Goal: Transaction & Acquisition: Purchase product/service

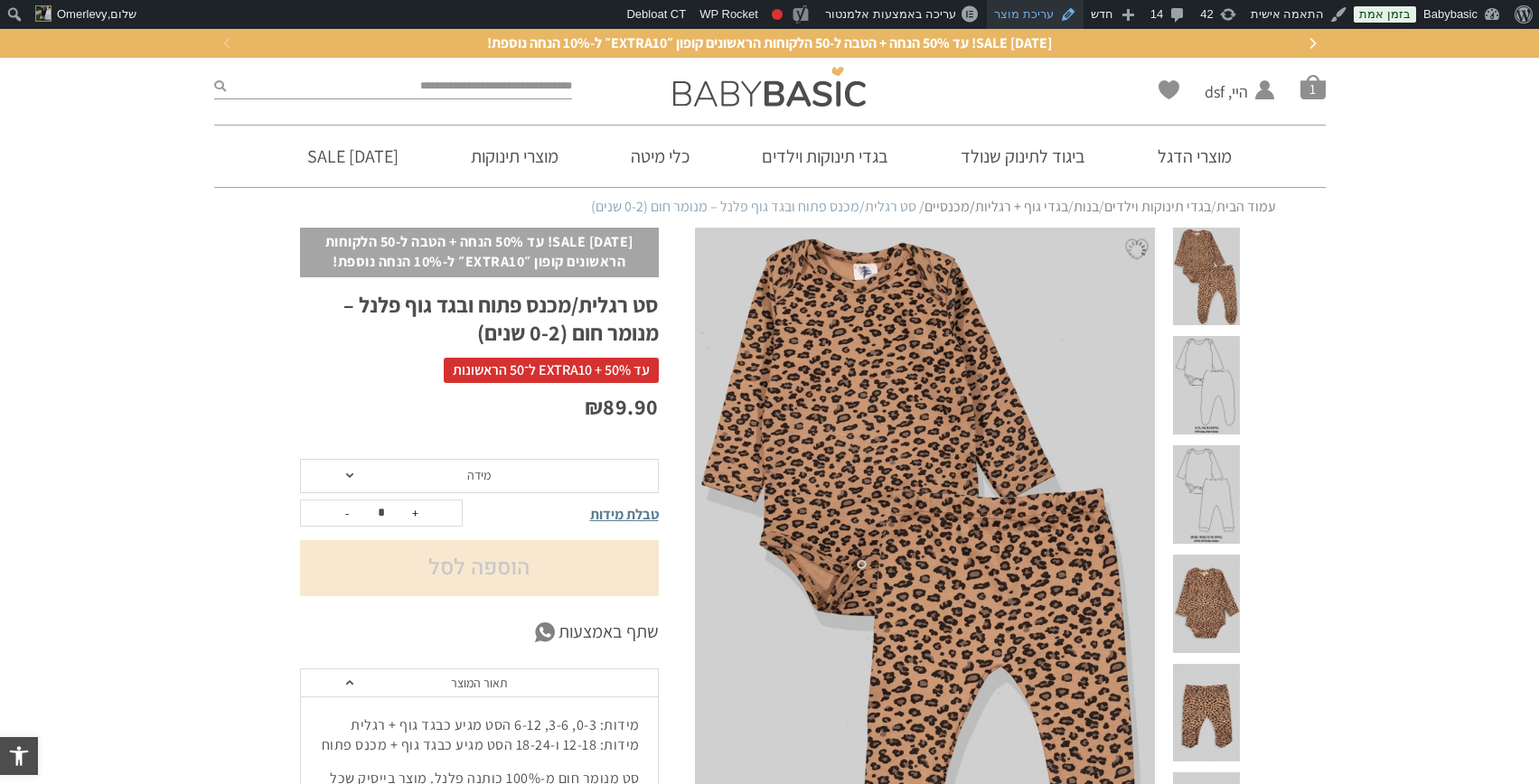
click at [1026, 6] on link "עריכת מוצר" at bounding box center [1034, 14] width 97 height 28
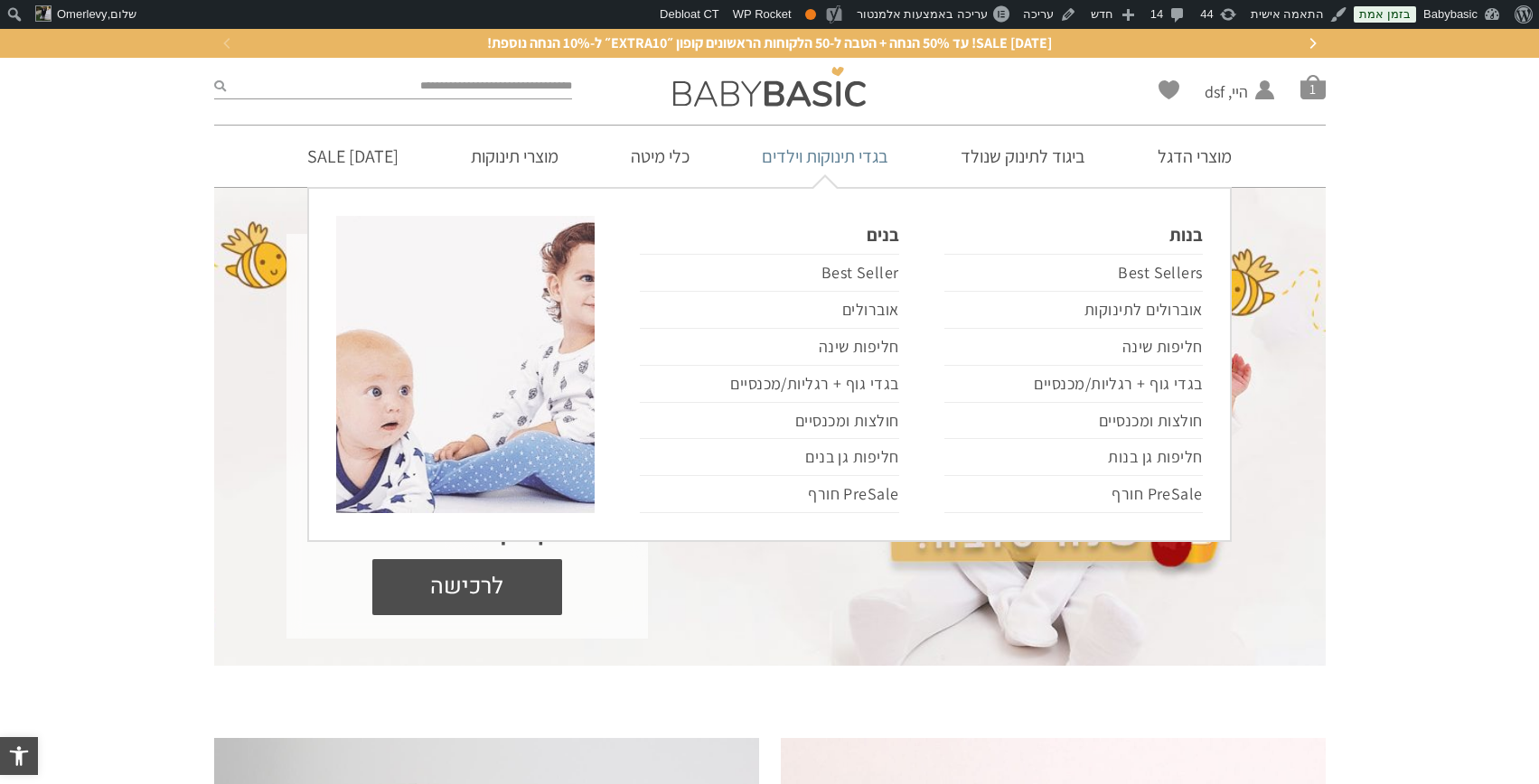
click at [861, 164] on link "בגדי תינוקות וילדים" at bounding box center [825, 156] width 181 height 62
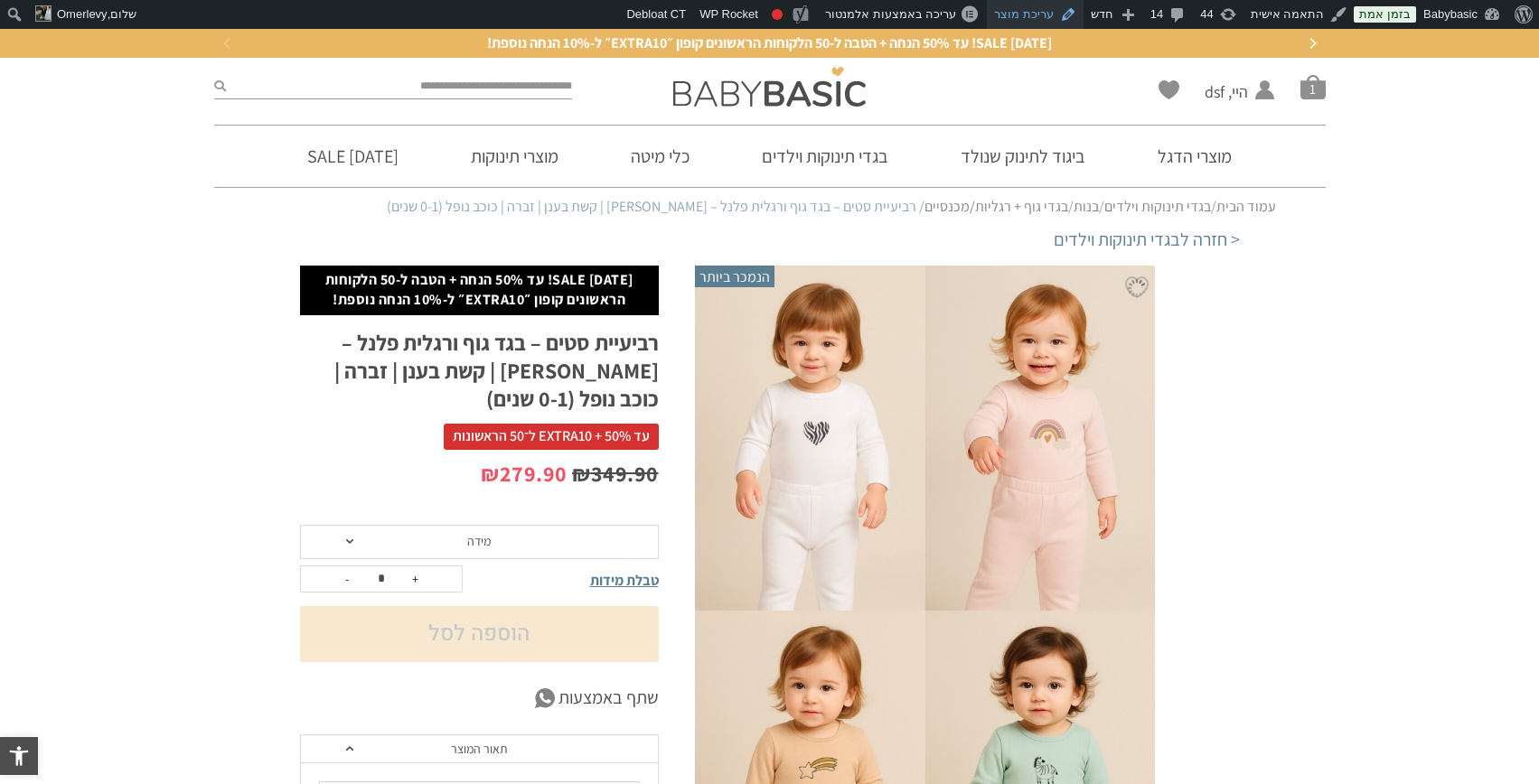
click at [1053, 23] on link "עריכת מוצר" at bounding box center [1034, 14] width 97 height 28
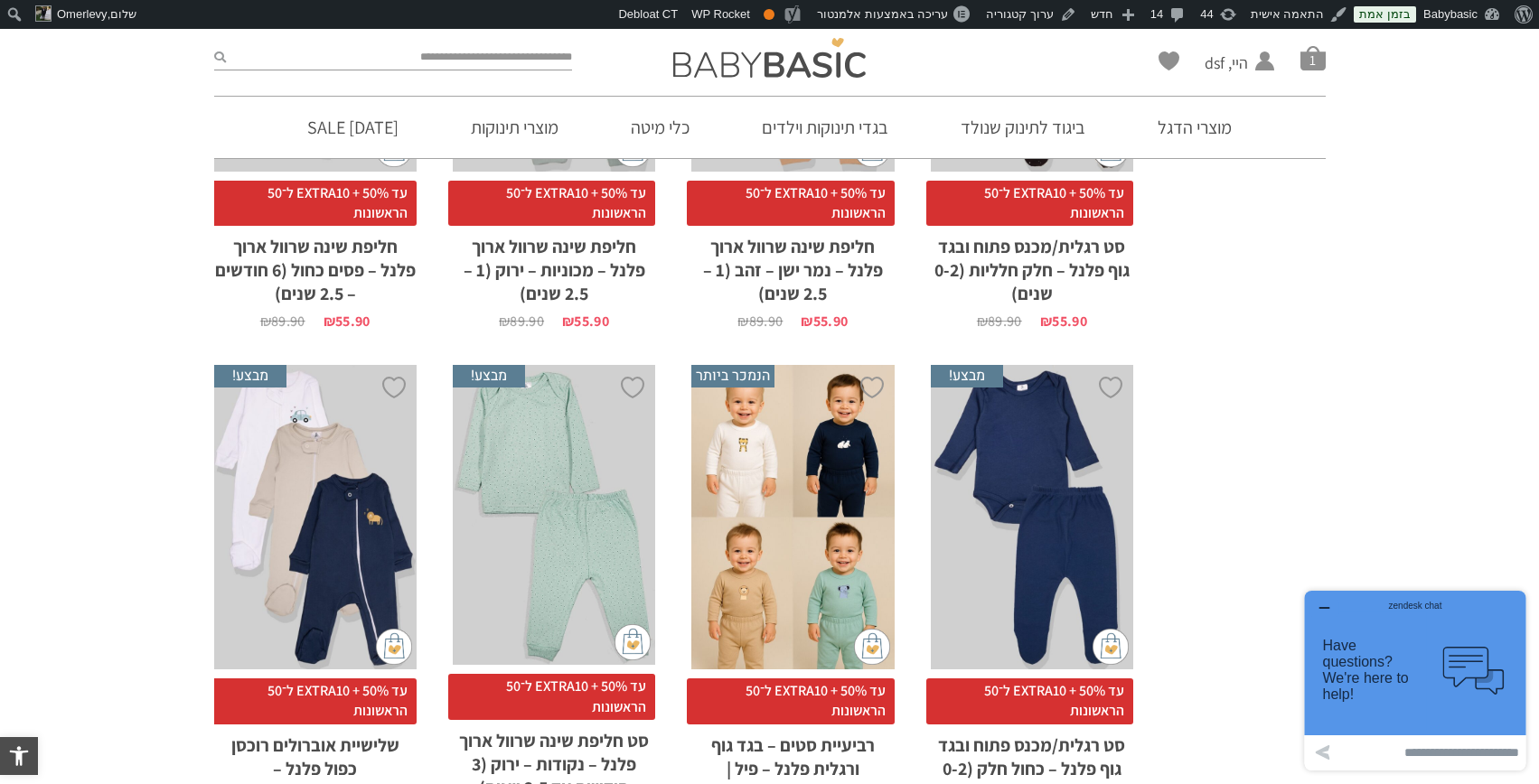
scroll to position [2217, 0]
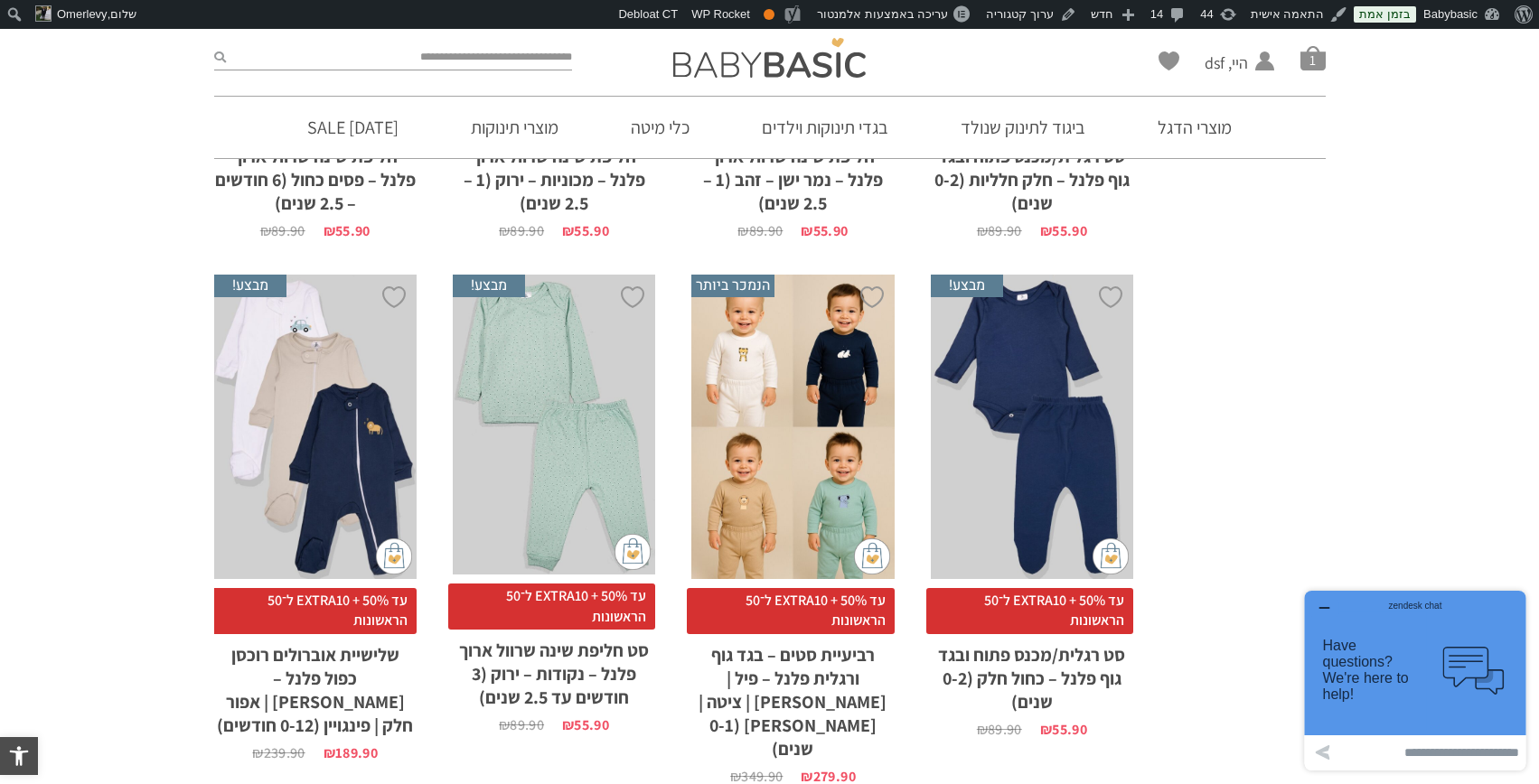
click at [712, 321] on div "x בחירת מידה 0-3m 3-6m 6-12m 12-18m 18-24m 24-30m" at bounding box center [792, 426] width 202 height 304
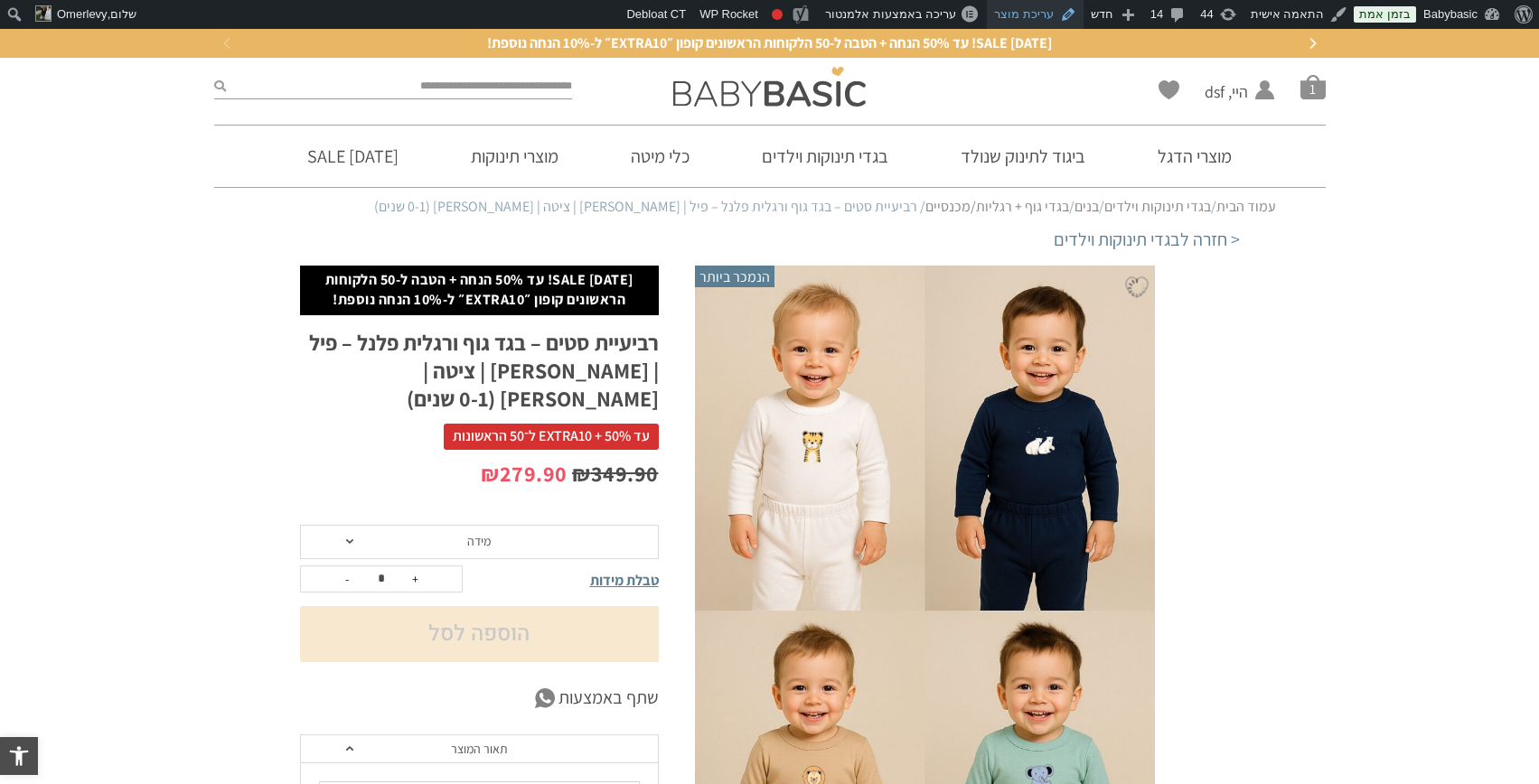
click at [1054, 11] on link "עריכת מוצר" at bounding box center [1034, 14] width 97 height 28
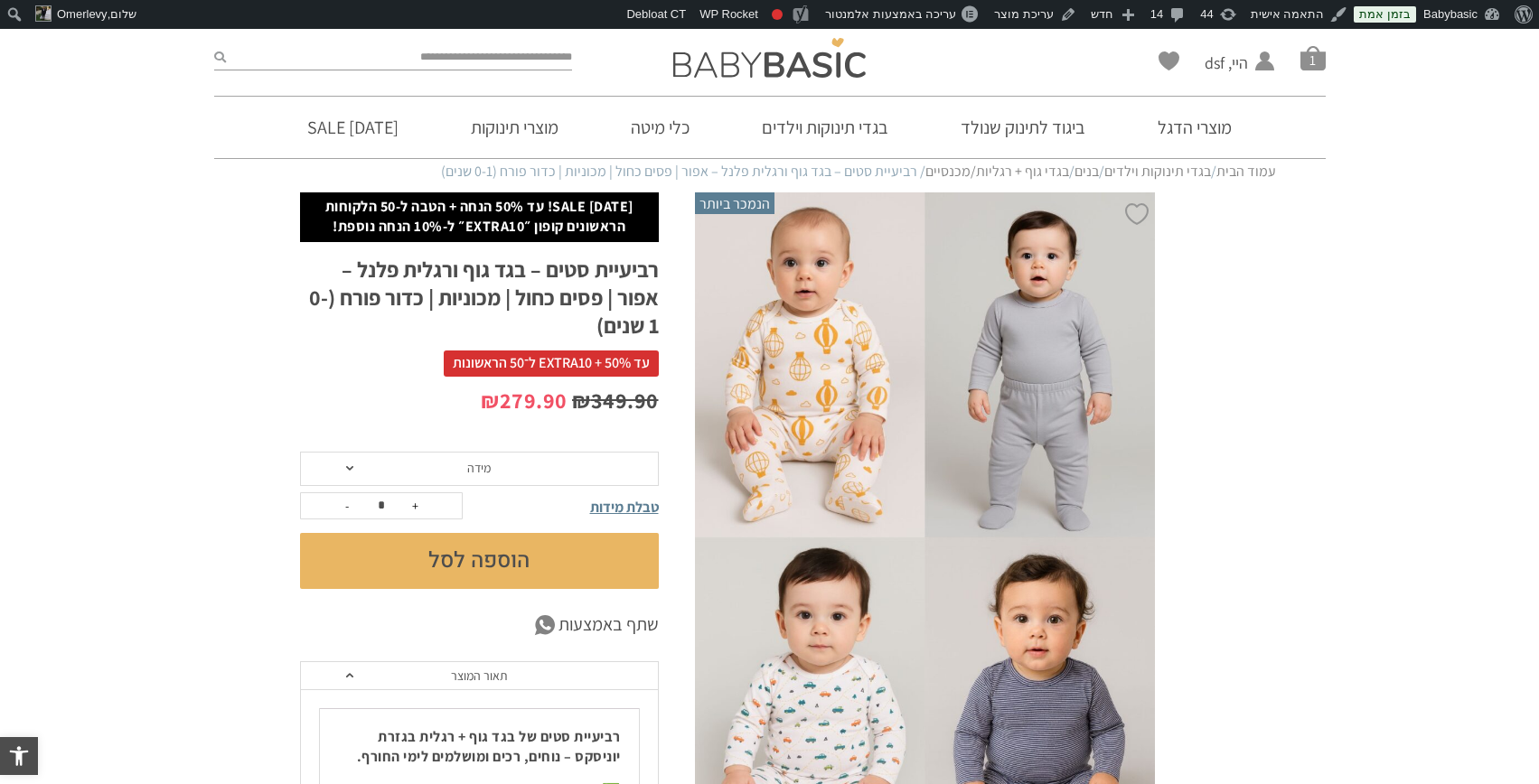
scroll to position [41, 0]
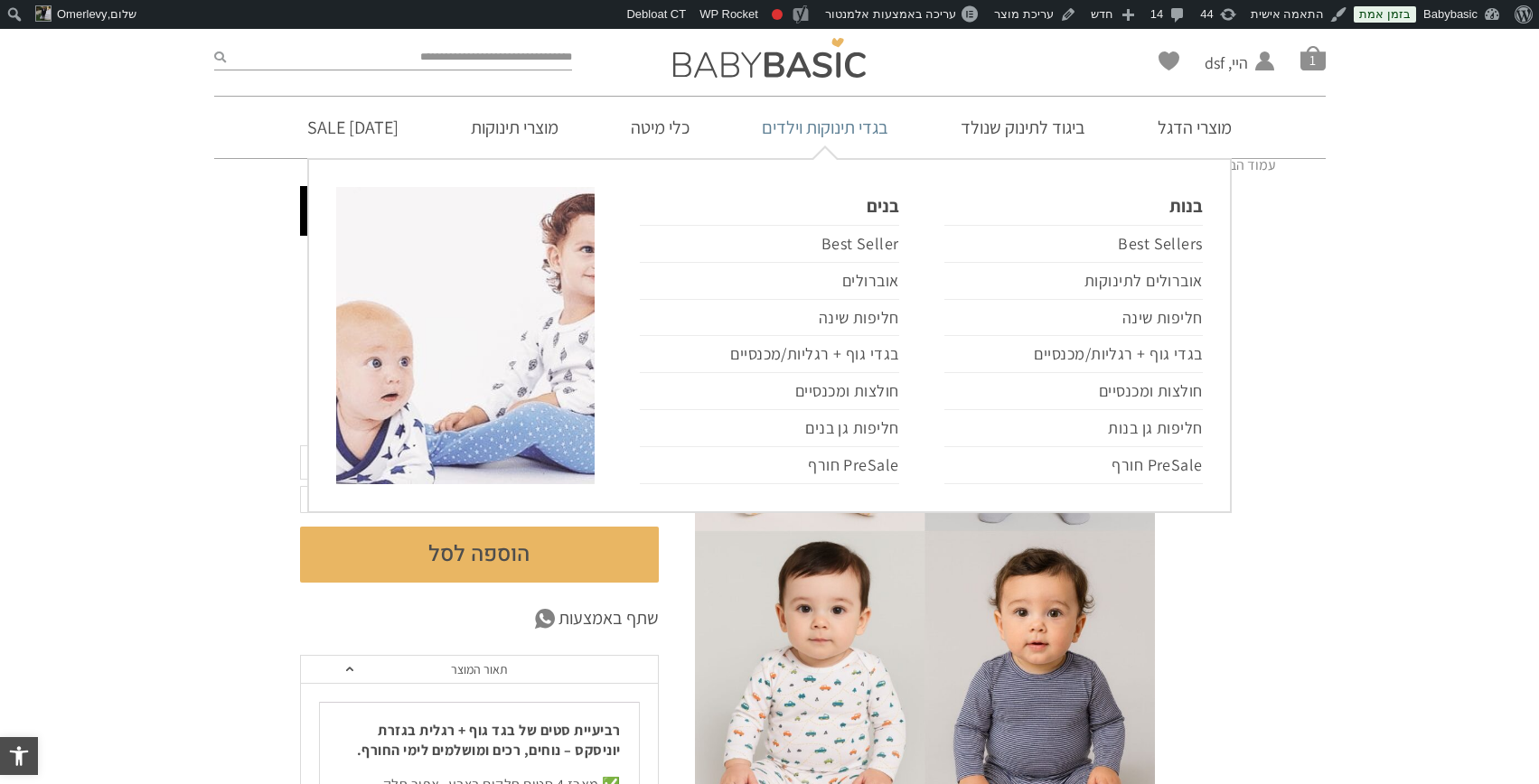
click at [853, 128] on link "בגדי תינוקות וילדים" at bounding box center [825, 127] width 181 height 62
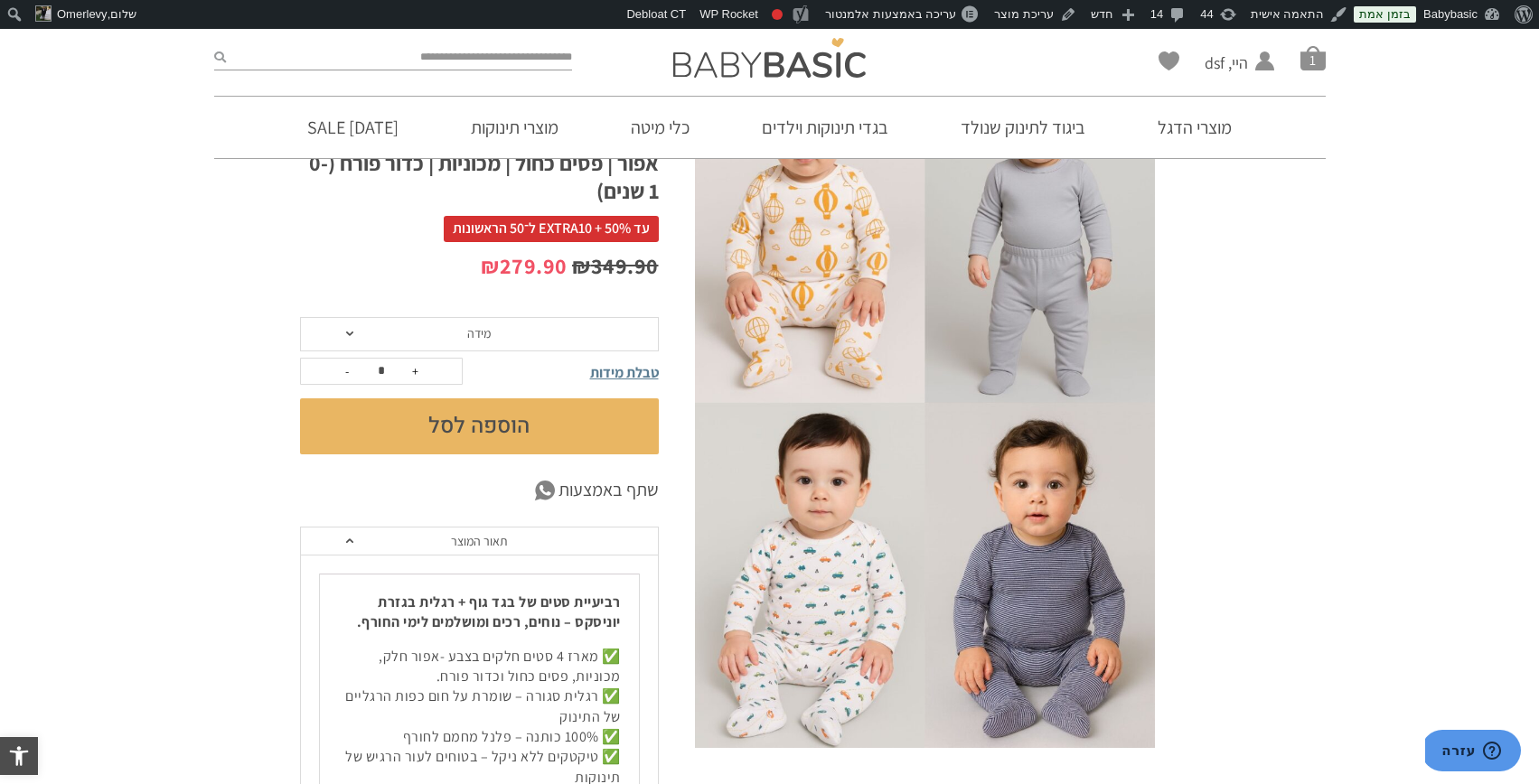
scroll to position [174, 0]
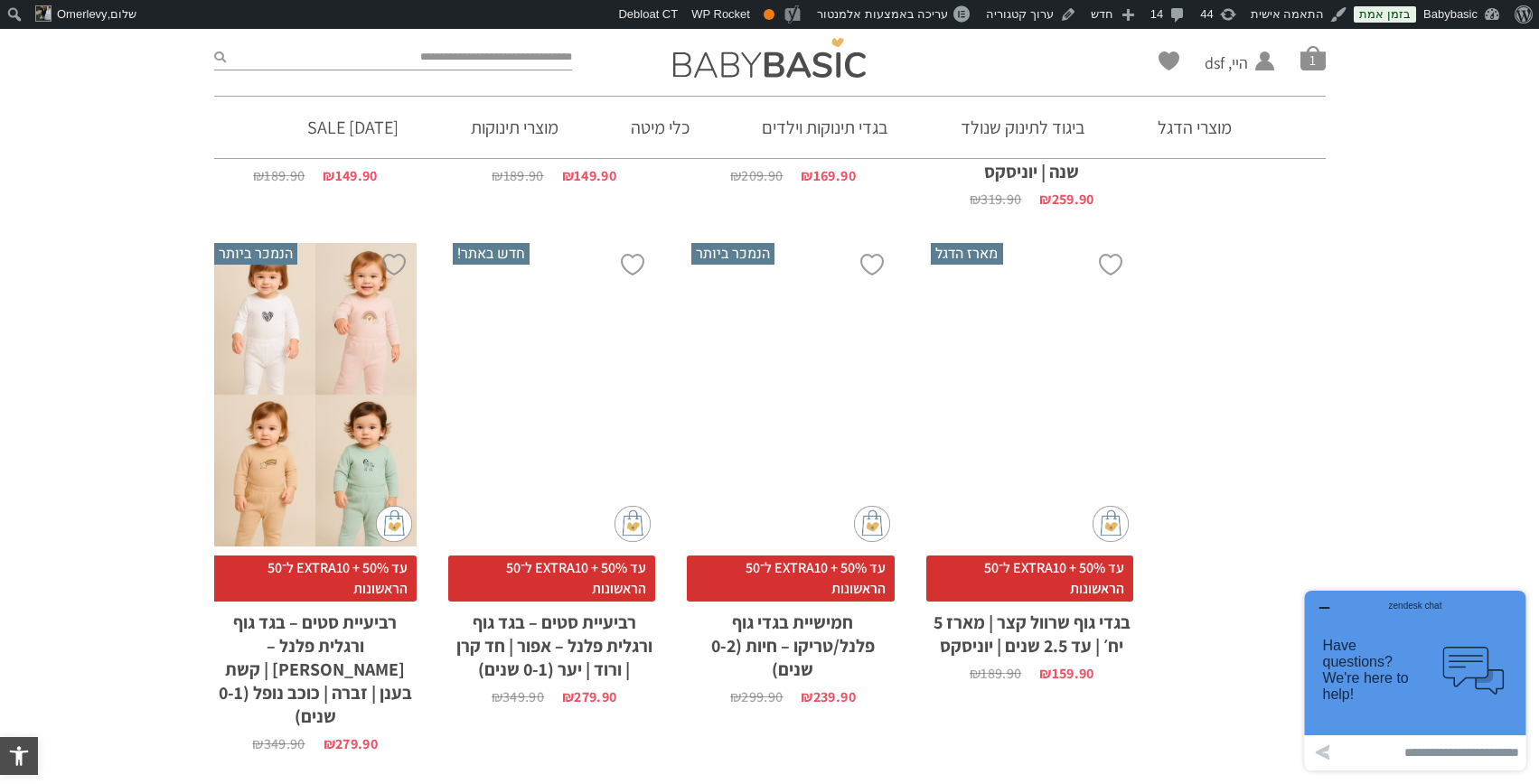
scroll to position [1207, 0]
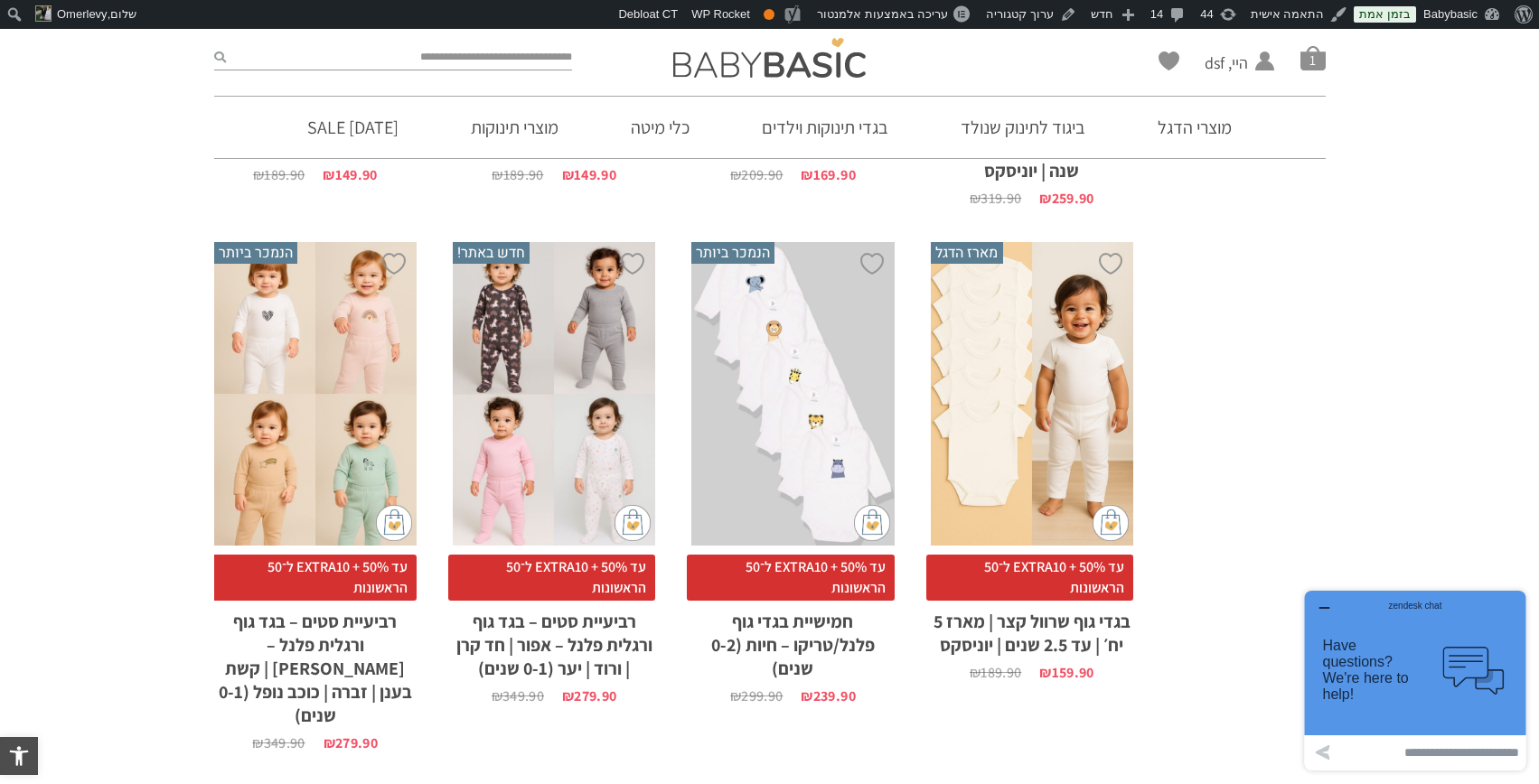
click at [1325, 605] on icon "button" at bounding box center [1324, 608] width 15 height 15
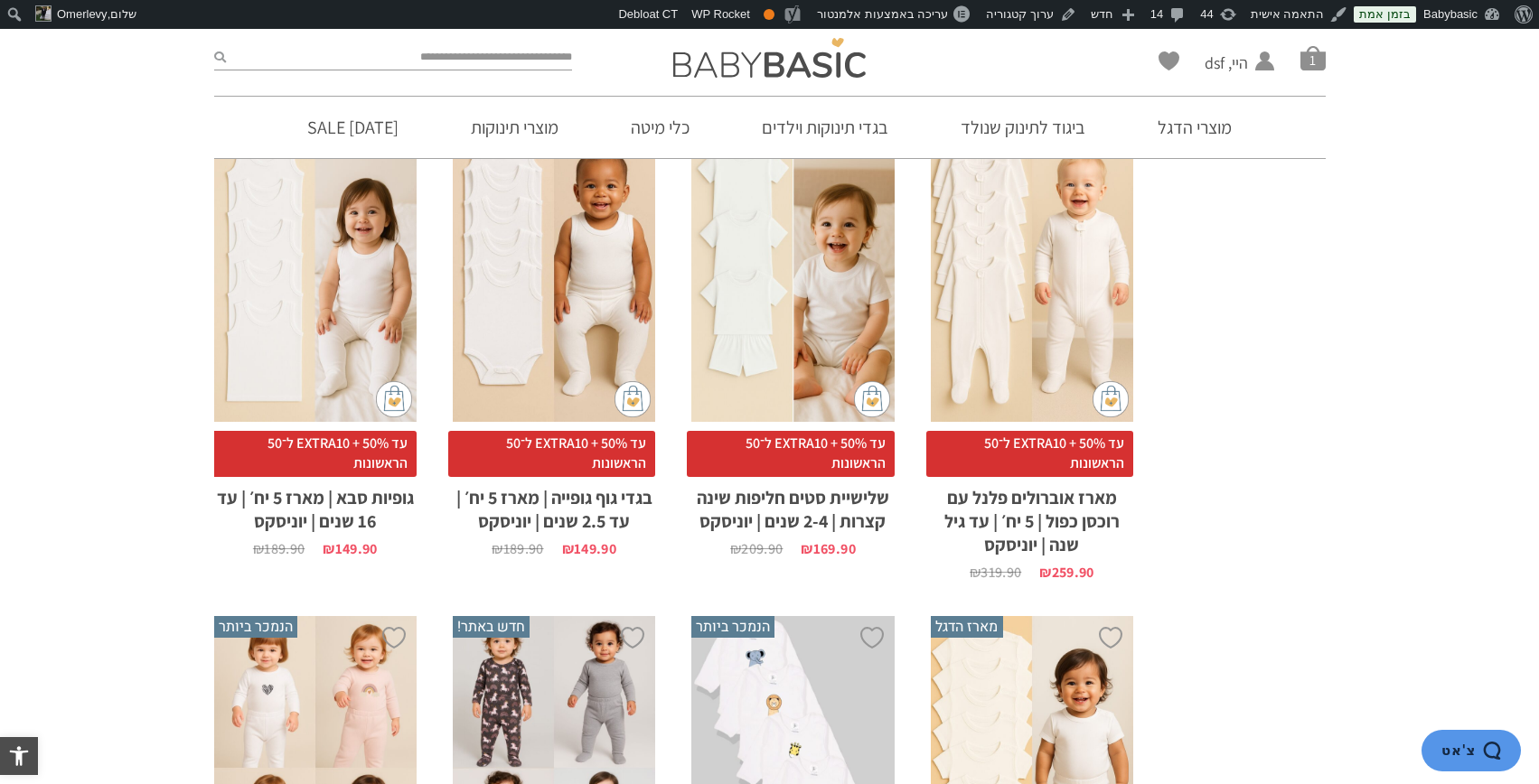
scroll to position [631, 0]
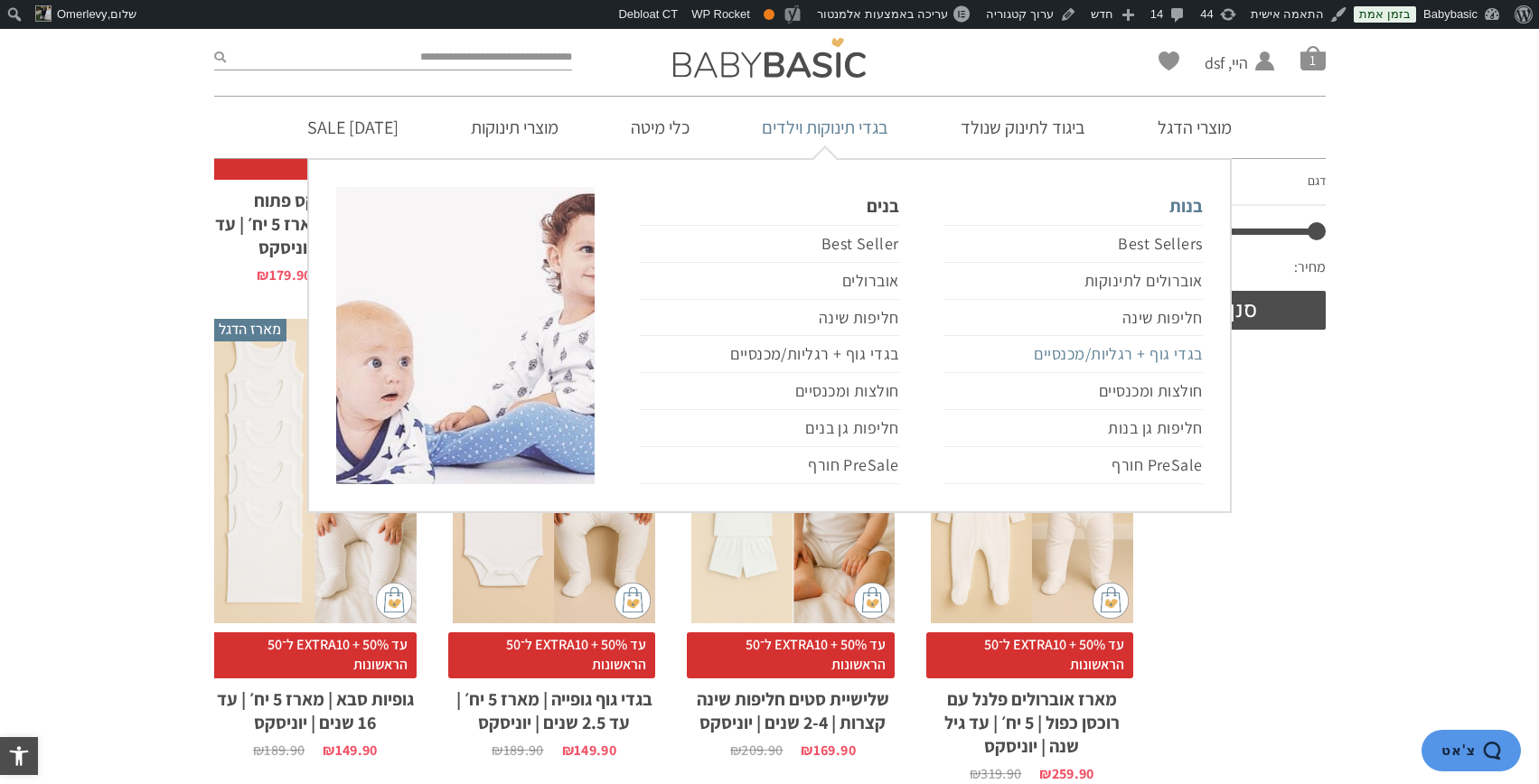
click at [1153, 355] on link "בגדי גוף + רגליות/מכנסיים" at bounding box center [1073, 355] width 258 height 37
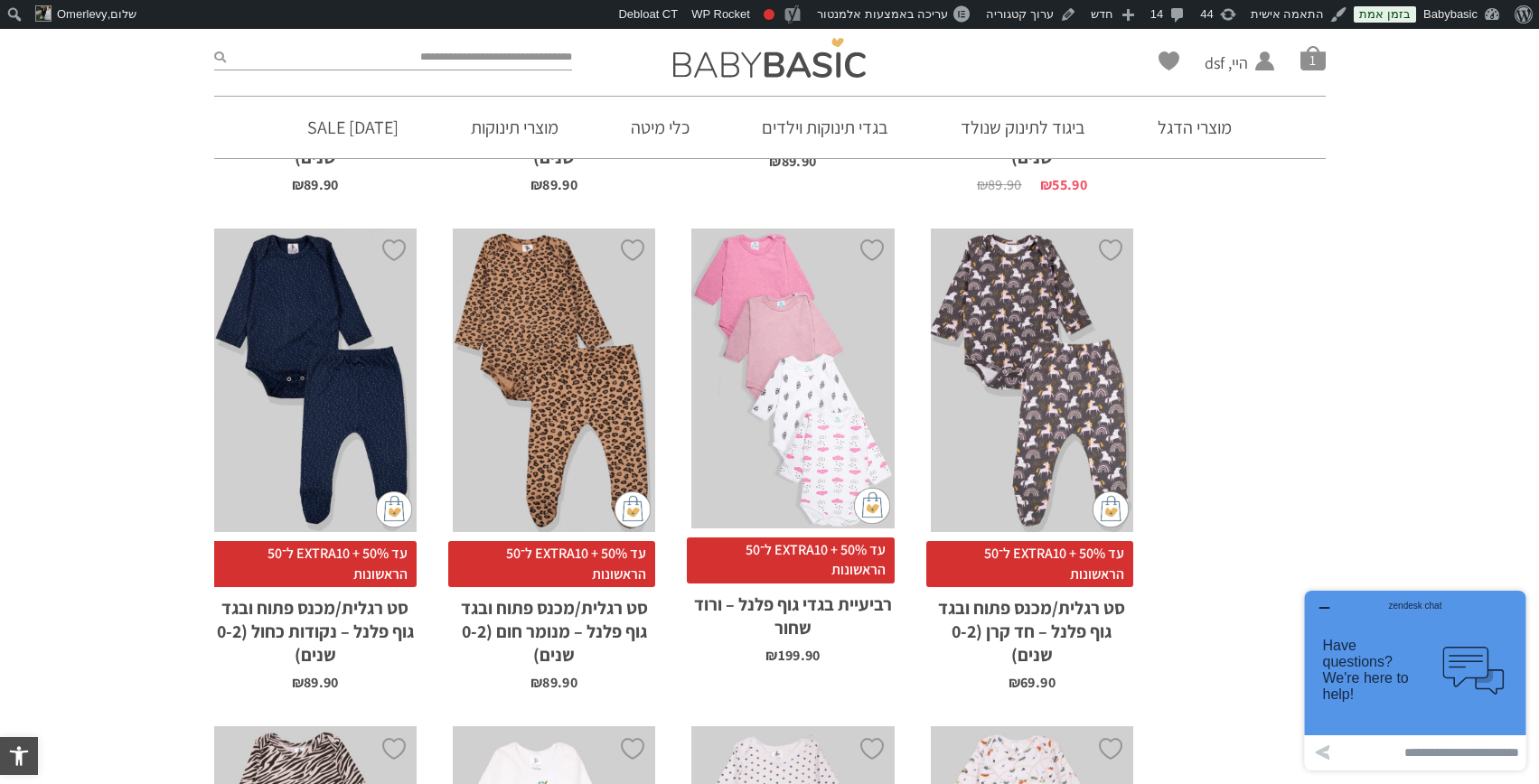
click at [1315, 601] on button "button" at bounding box center [1323, 609] width 28 height 18
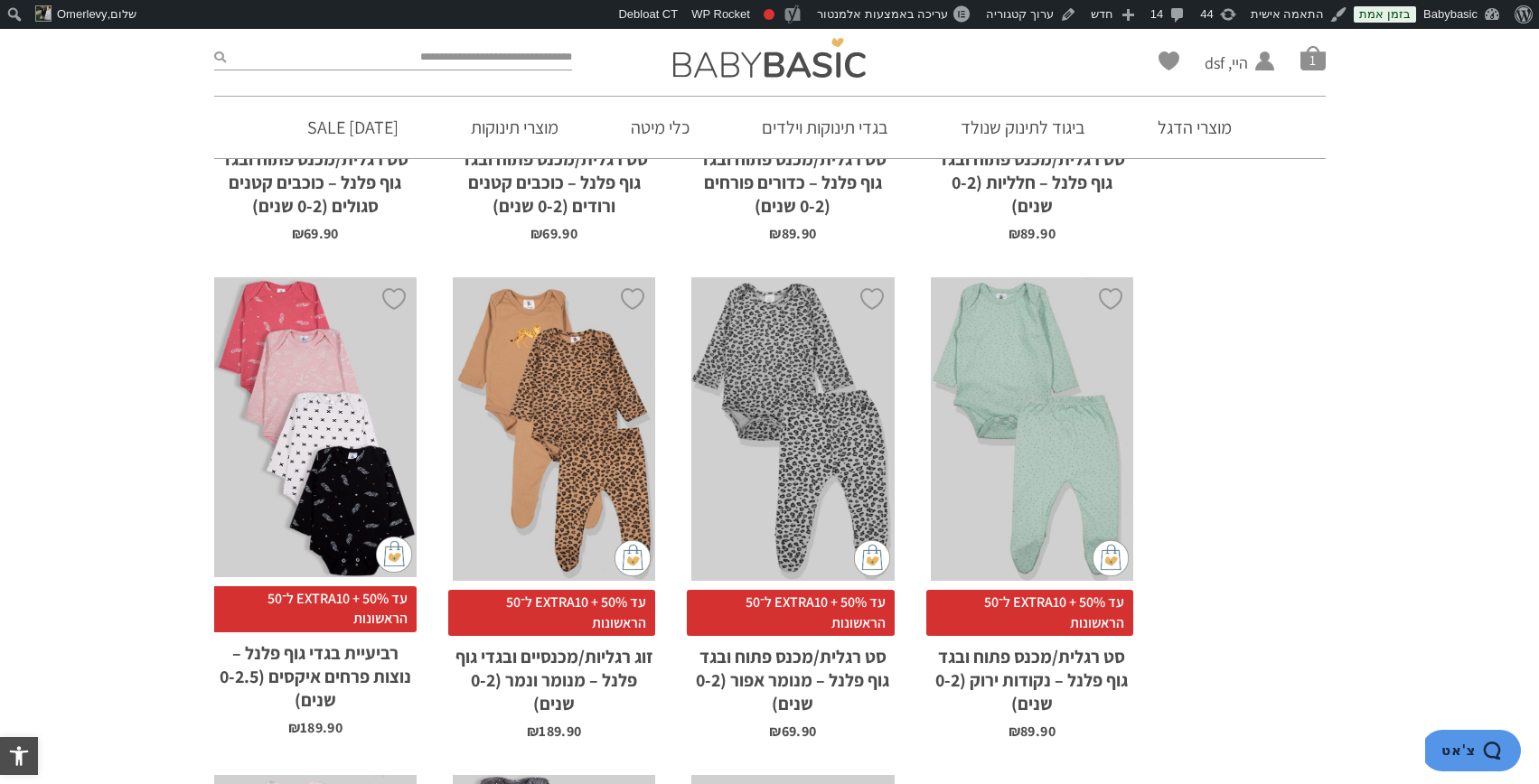
scroll to position [3169, 0]
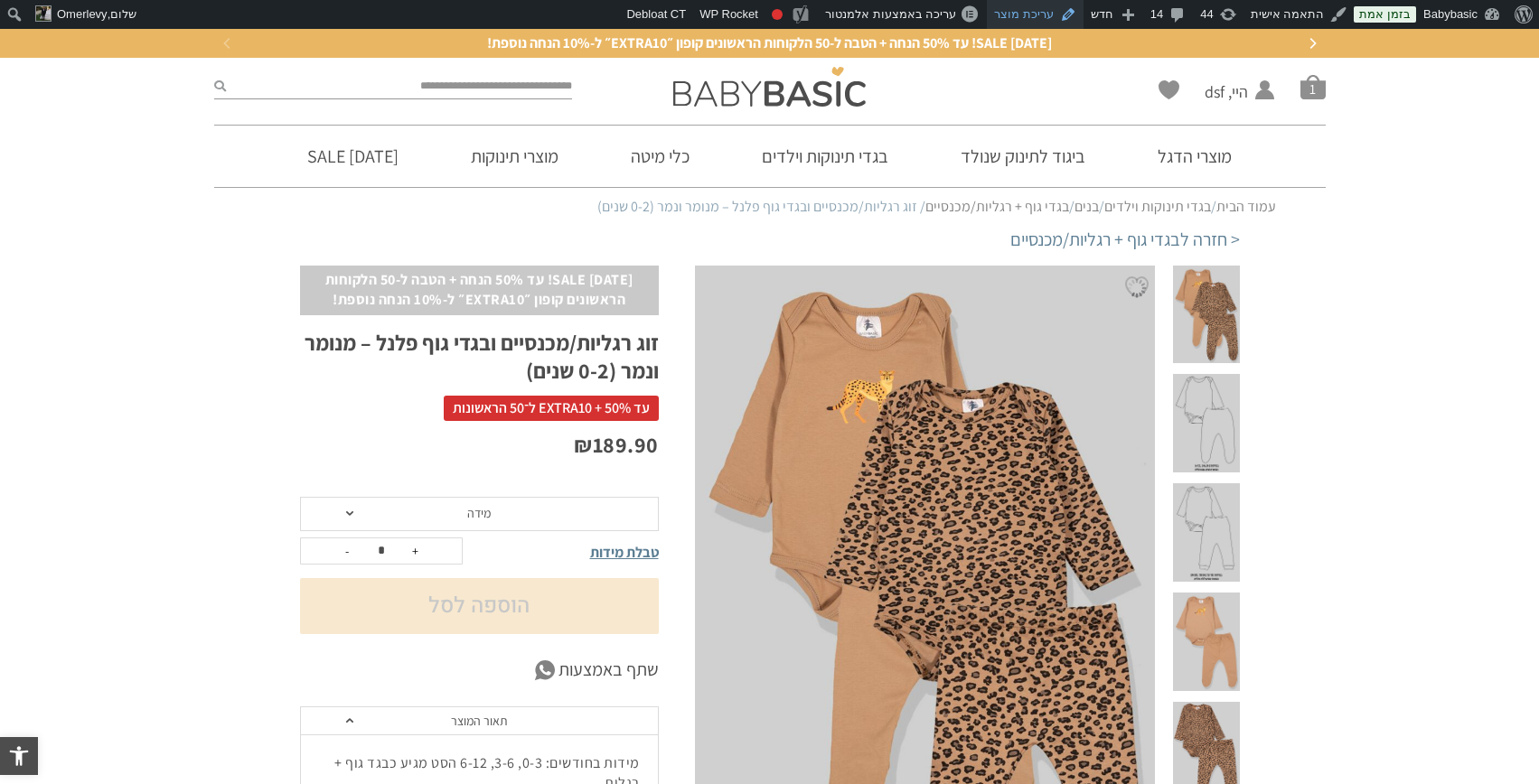
click at [1041, 16] on link "עריכת מוצר" at bounding box center [1034, 14] width 97 height 28
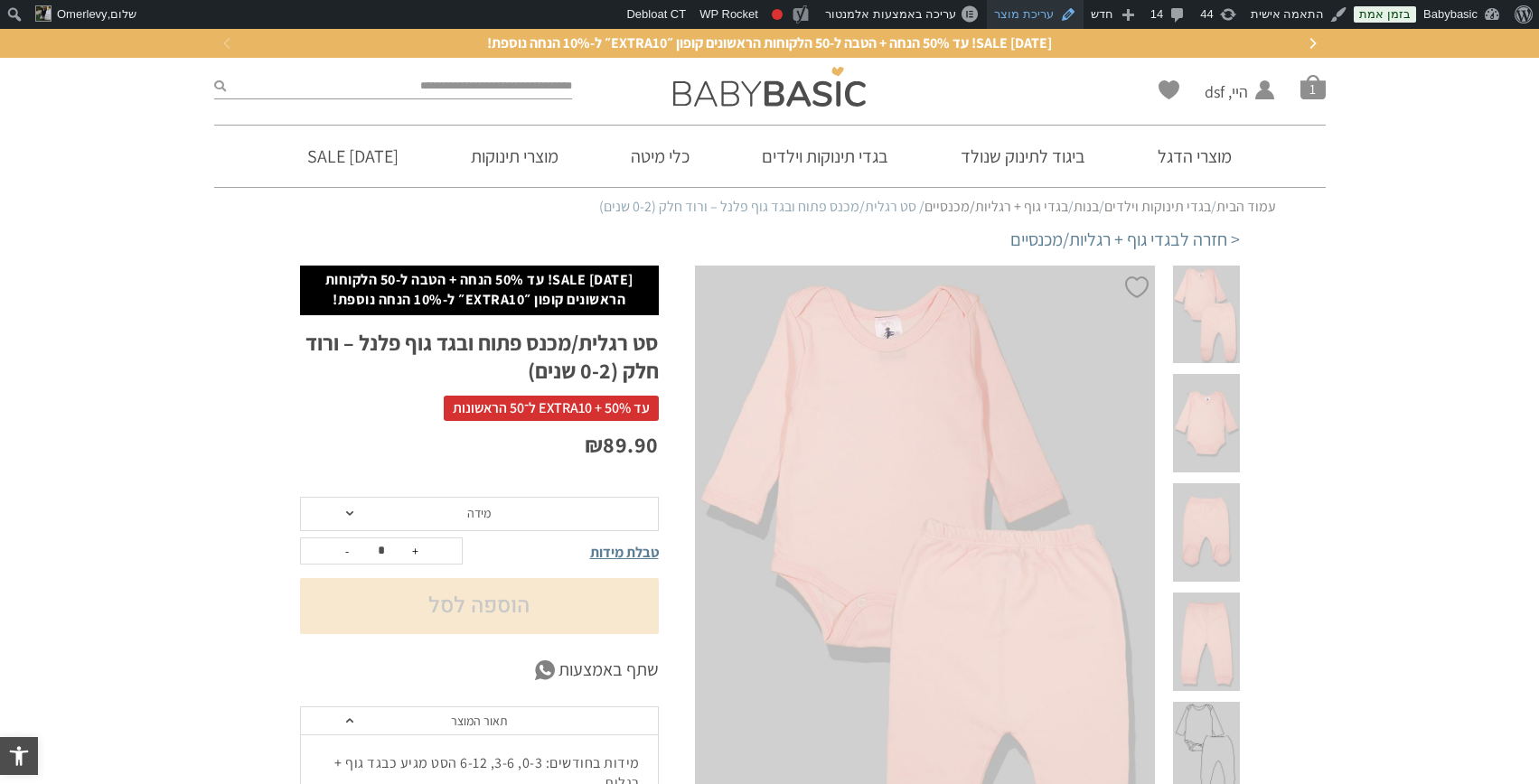
click at [1035, 10] on link "עריכת מוצר" at bounding box center [1034, 14] width 97 height 28
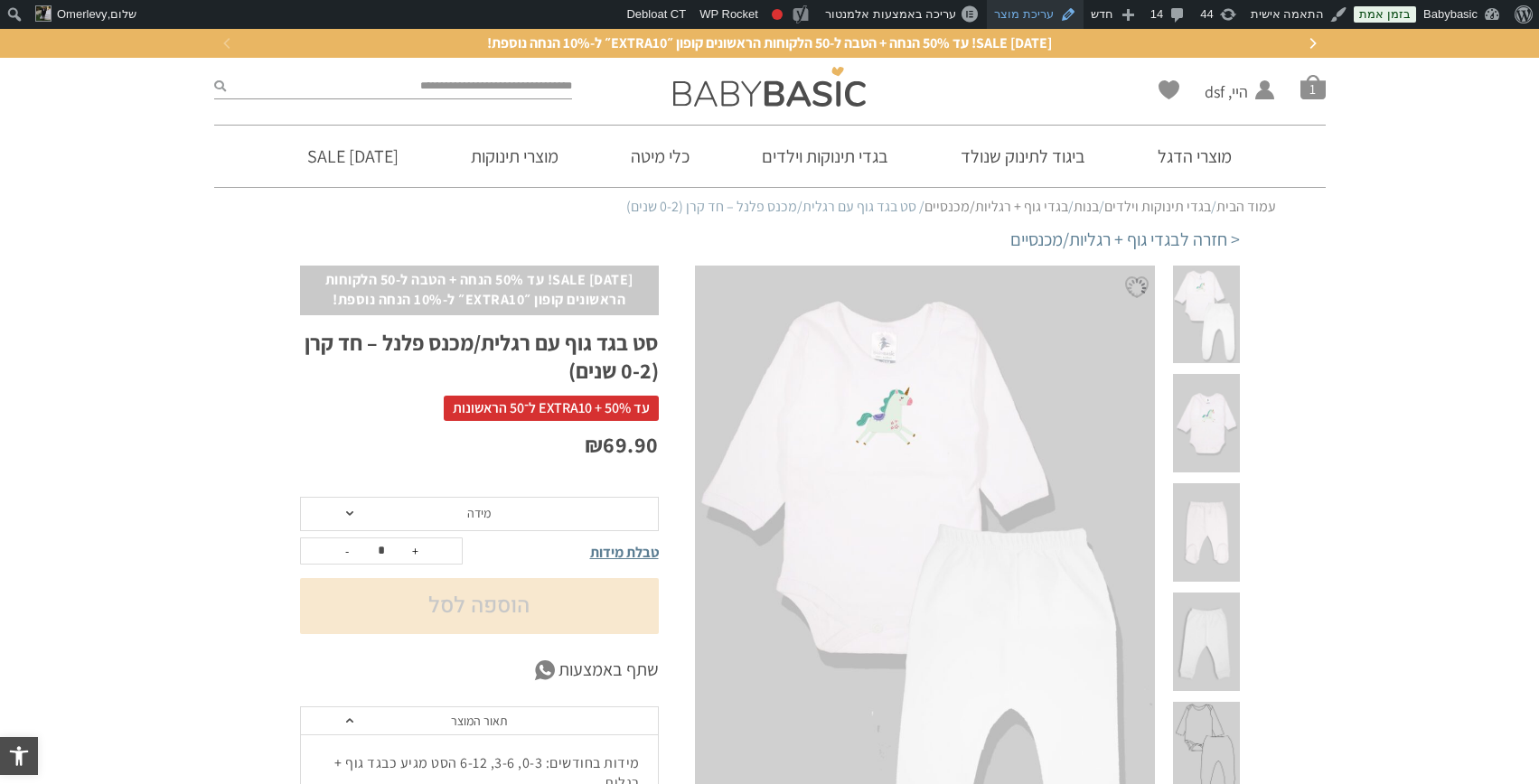
click at [1040, 15] on link "עריכת מוצר" at bounding box center [1034, 14] width 97 height 28
